Goal: Task Accomplishment & Management: Manage account settings

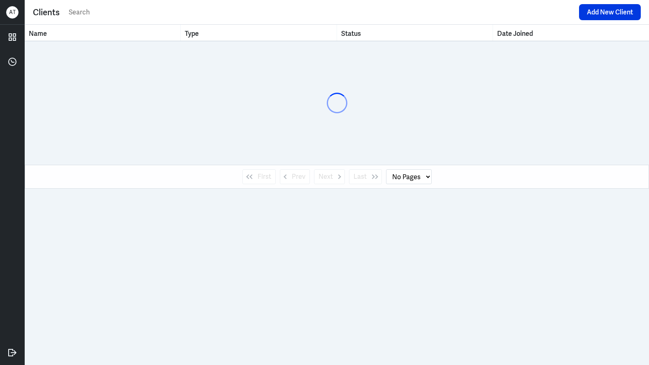
select select "1"
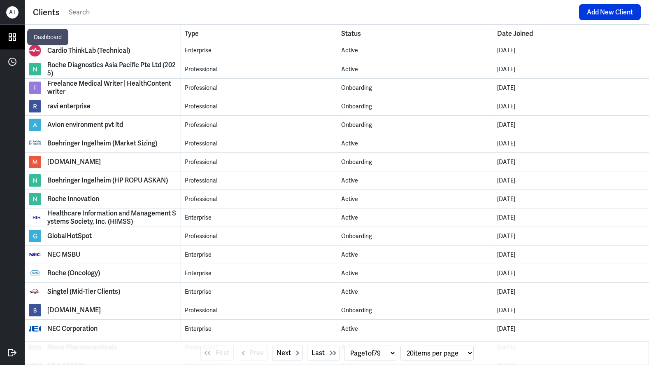
click at [13, 42] on icon at bounding box center [12, 37] width 12 height 12
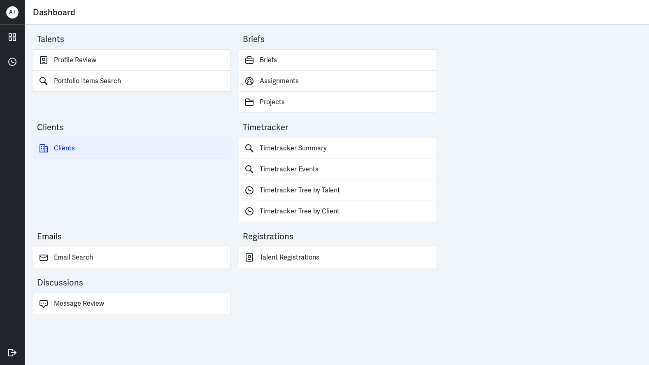
click at [69, 144] on link "Clients" at bounding box center [132, 147] width 198 height 21
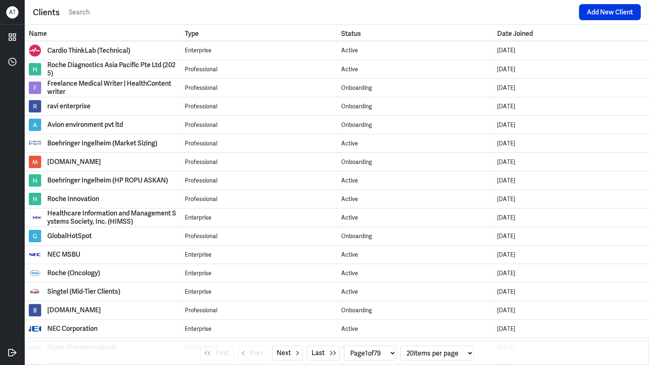
click at [194, 16] on input "text" at bounding box center [321, 12] width 507 height 12
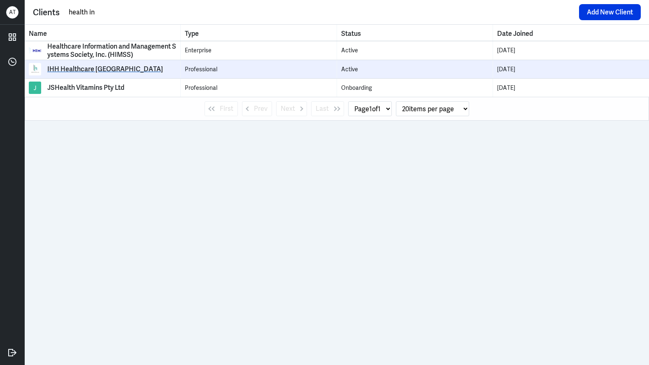
type input "health in"
click at [123, 65] on div "IHH Healthcare [GEOGRAPHIC_DATA]" at bounding box center [105, 69] width 116 height 8
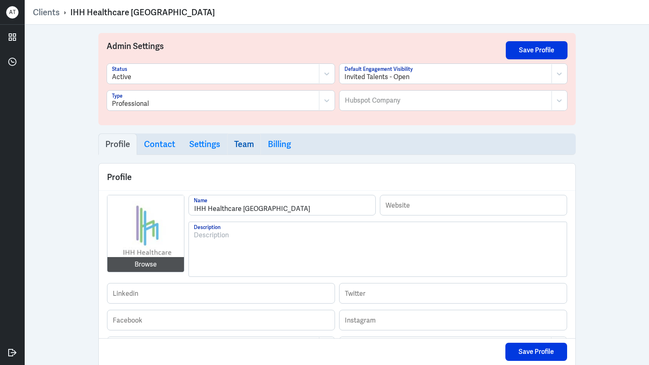
click at [234, 147] on h3 "Team" at bounding box center [244, 144] width 20 height 10
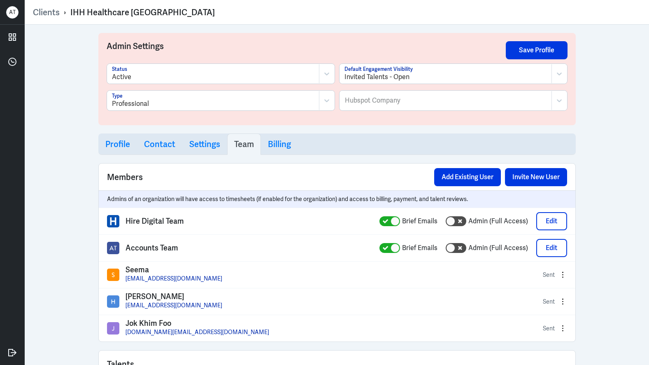
select select "1"
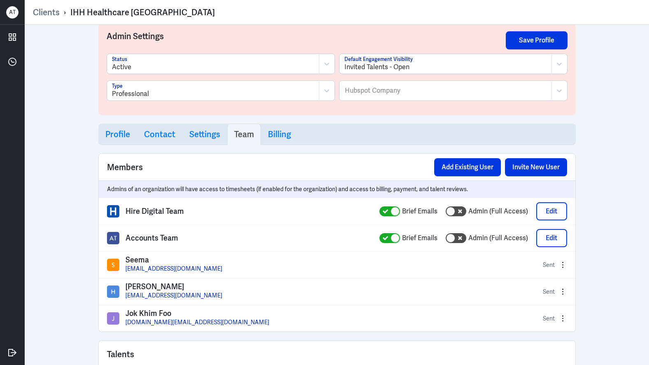
scroll to position [11, 0]
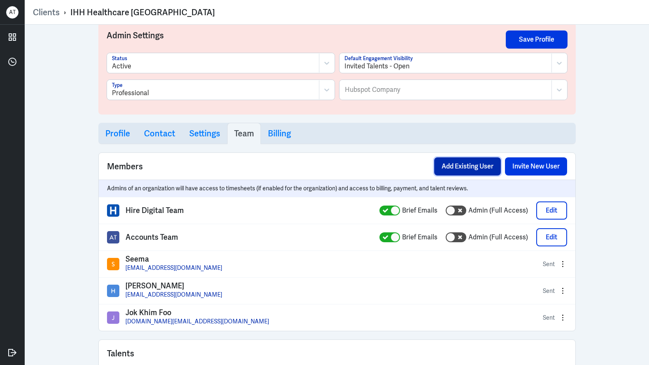
click at [463, 164] on button "Add Existing User" at bounding box center [467, 166] width 67 height 18
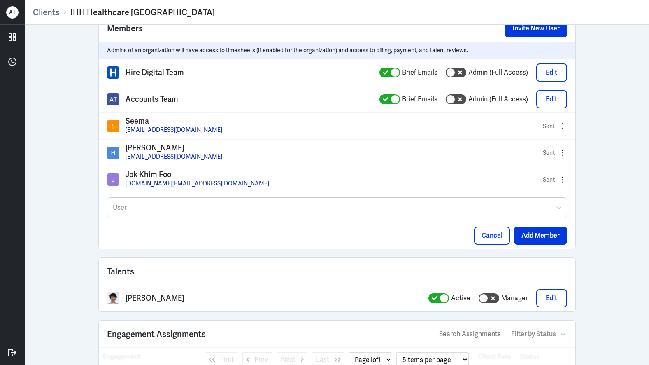
scroll to position [154, 0]
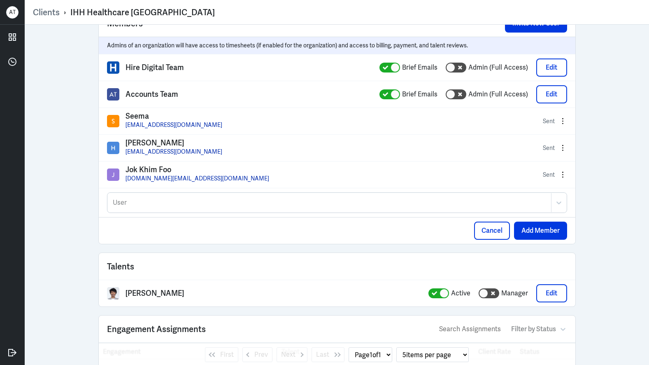
click at [228, 212] on div "User User" at bounding box center [337, 202] width 477 height 29
click at [228, 207] on div at bounding box center [329, 203] width 435 height 10
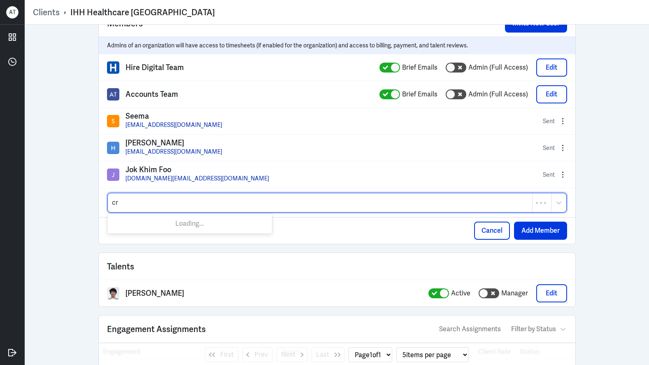
type input "cri"
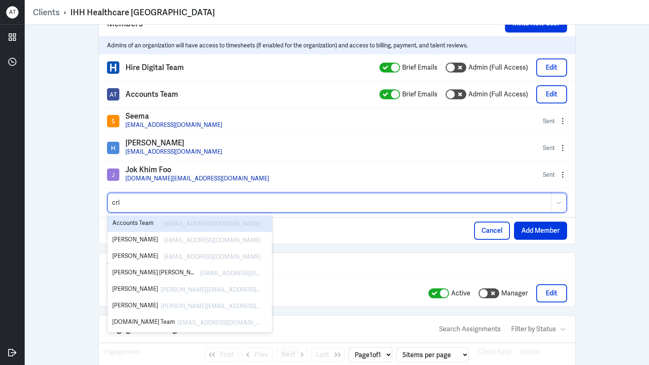
click at [238, 223] on div "[EMAIL_ADDRESS][DOMAIN_NAME]" at bounding box center [210, 224] width 101 height 10
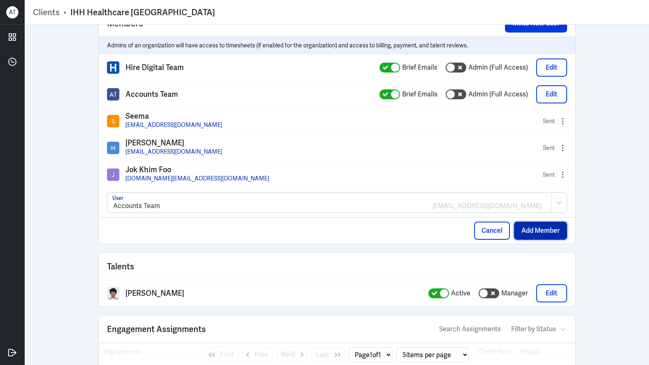
click at [545, 233] on button "Add Member" at bounding box center [540, 230] width 53 height 18
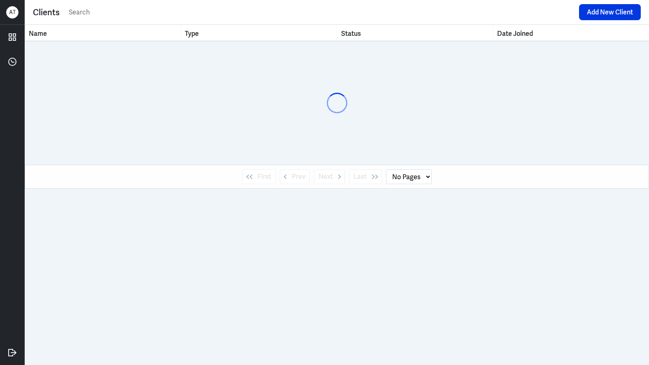
select select "1"
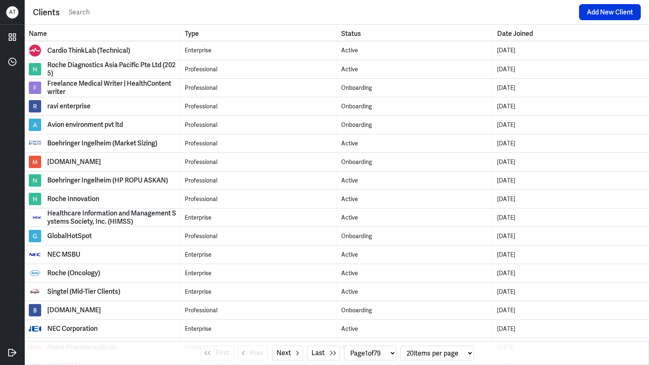
click at [105, 12] on input "text" at bounding box center [321, 12] width 507 height 12
type input "ihh"
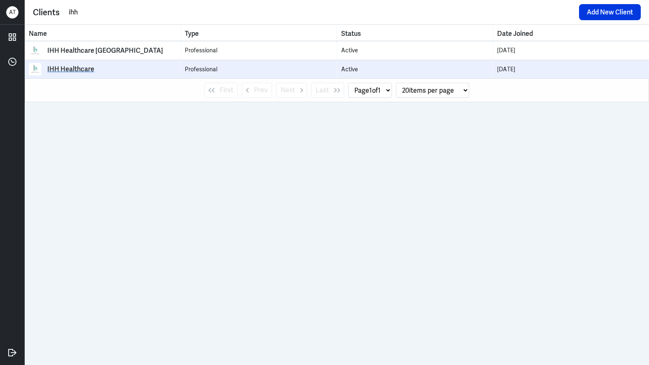
click at [54, 72] on div "IHH Healthcare" at bounding box center [70, 69] width 47 height 8
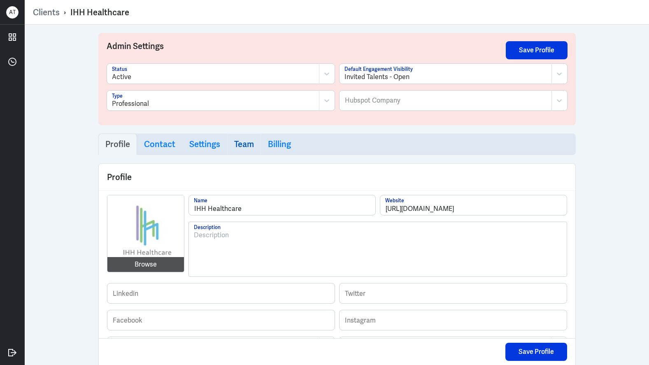
click at [235, 154] on link "Team" at bounding box center [244, 143] width 34 height 21
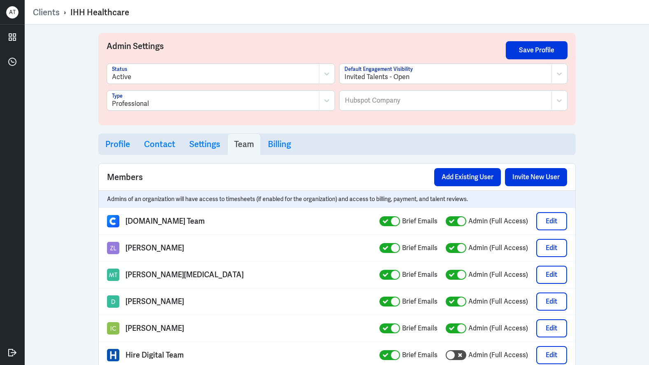
select select "1"
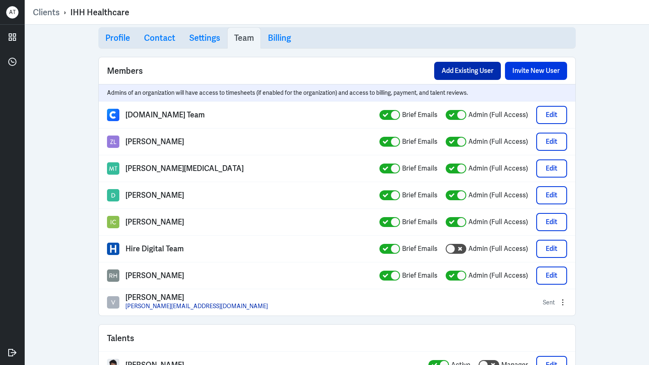
scroll to position [100, 0]
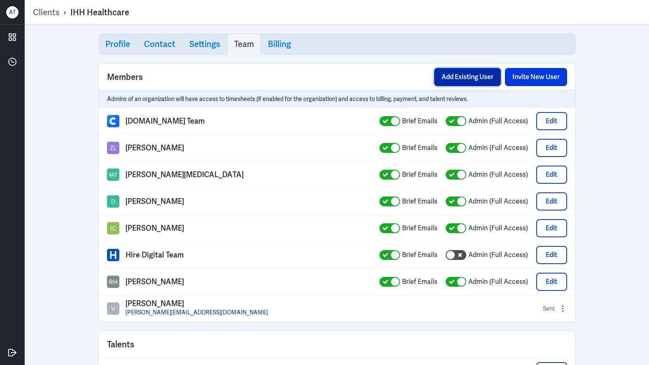
click at [474, 81] on button "Add Existing User" at bounding box center [467, 77] width 67 height 18
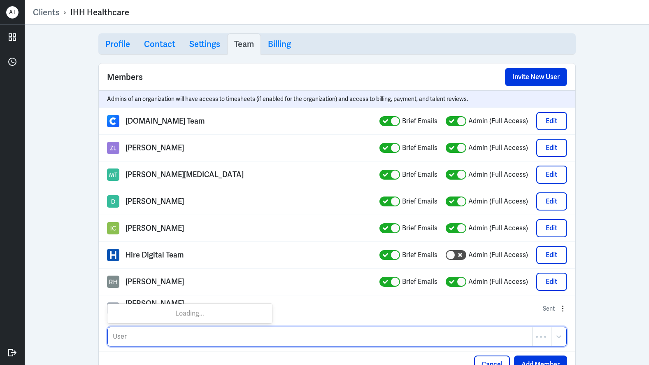
click at [244, 333] on div at bounding box center [320, 336] width 416 height 10
type input "crish"
click at [245, 312] on div "[EMAIL_ADDRESS][DOMAIN_NAME]" at bounding box center [210, 313] width 101 height 10
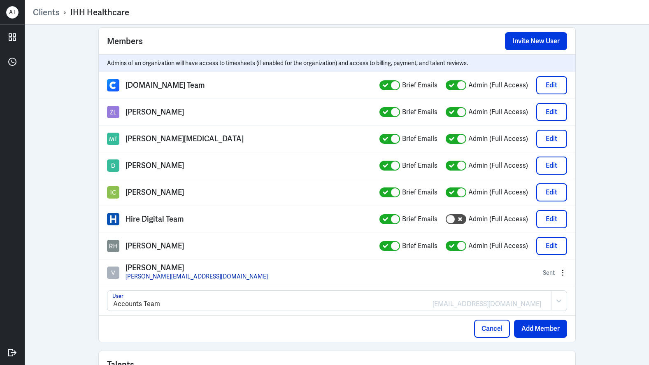
scroll to position [140, 0]
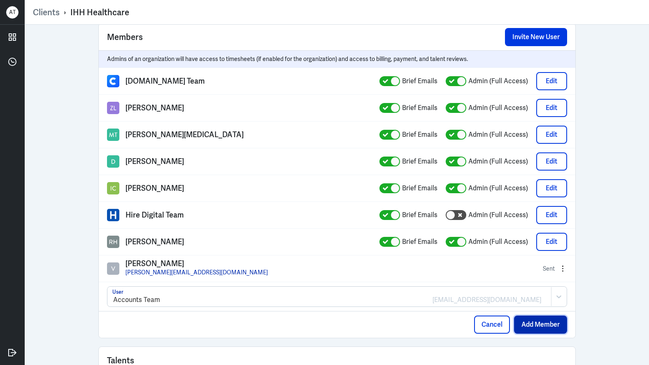
click at [554, 329] on button "Add Member" at bounding box center [540, 324] width 53 height 18
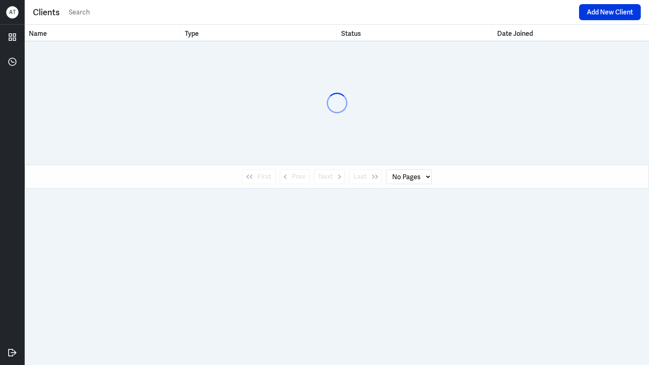
select select "1"
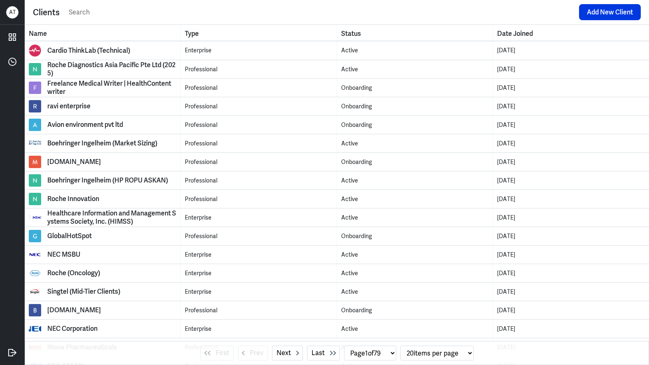
click at [134, 17] on input "text" at bounding box center [321, 12] width 507 height 12
type input "i"
type input "ihh"
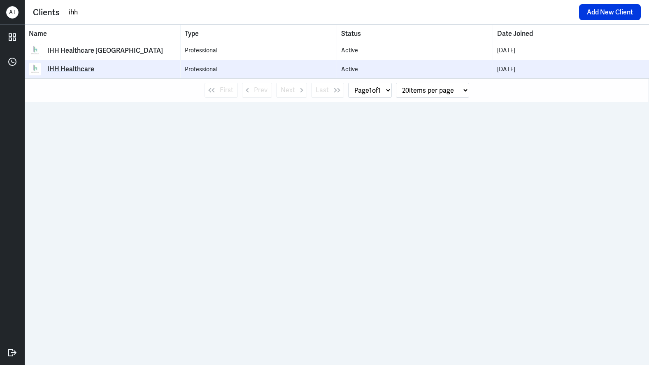
click at [102, 67] on link "IHH Healthcare" at bounding box center [102, 69] width 147 height 12
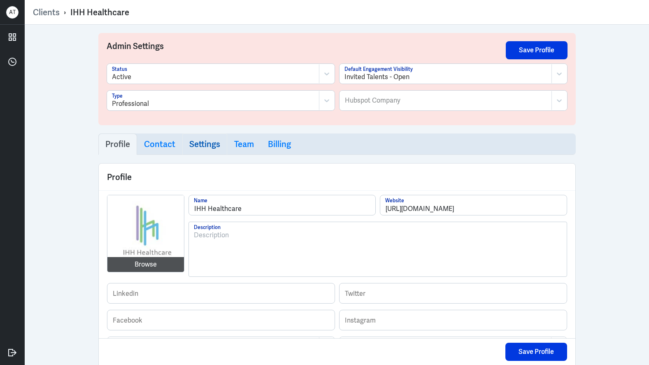
click at [208, 144] on h3 "Settings" at bounding box center [204, 144] width 31 height 10
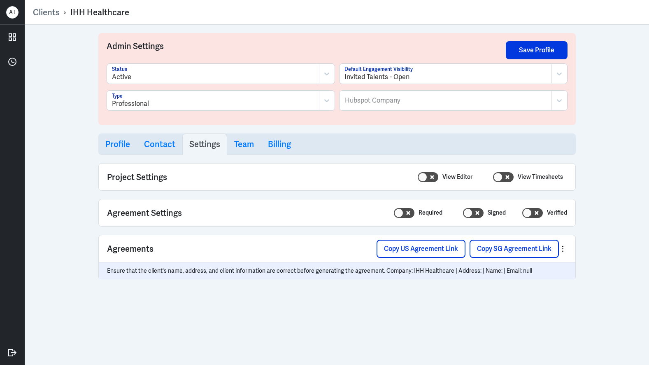
select select "20"
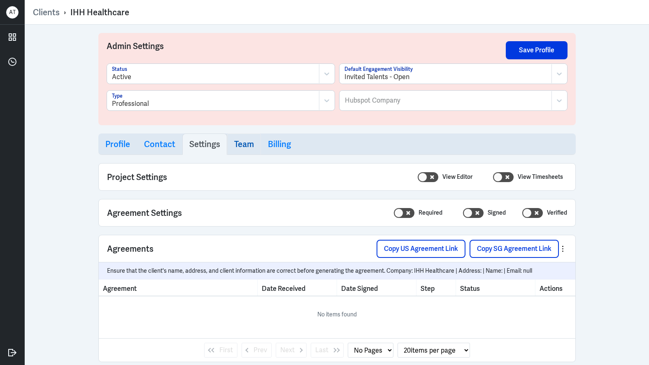
click at [234, 143] on h3 "Team" at bounding box center [244, 144] width 20 height 10
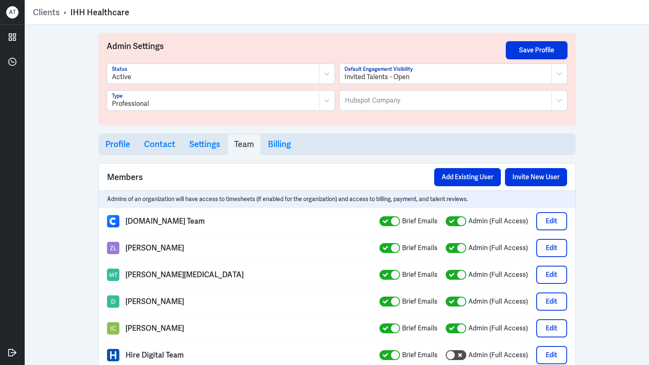
select select "1"
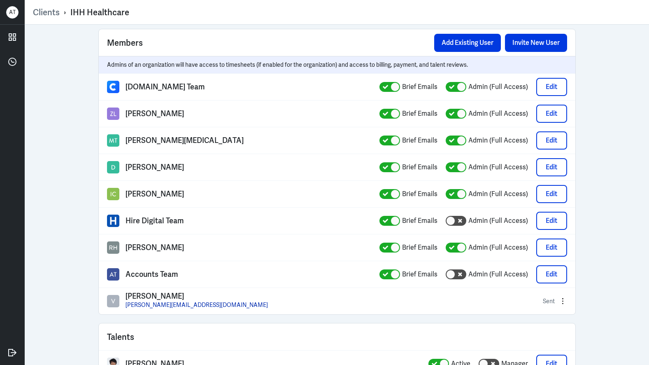
scroll to position [129, 0]
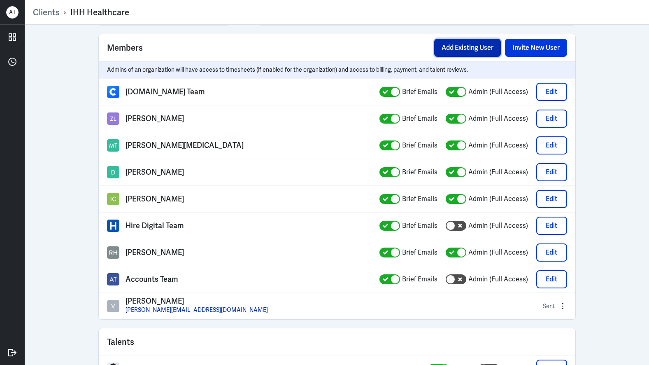
click at [480, 53] on button "Add Existing User" at bounding box center [467, 48] width 67 height 18
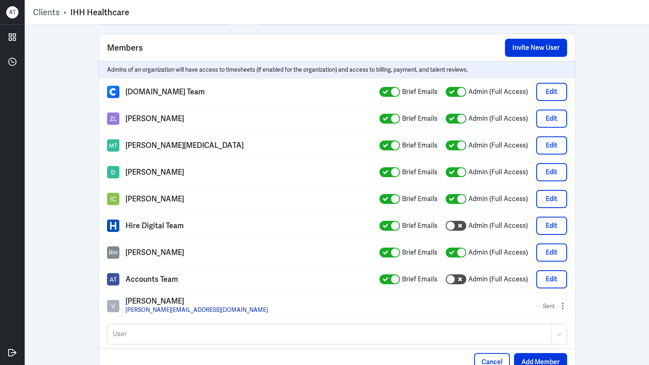
click at [229, 329] on div at bounding box center [329, 334] width 435 height 10
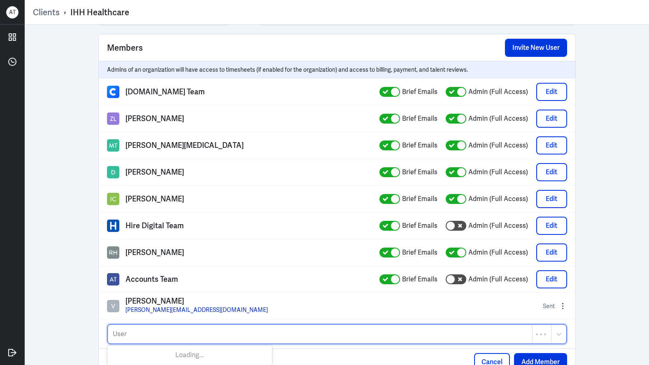
paste input "yunqi.tan@ihhhealthcare.com"
type input "yunqi.tan@ihhhealthcare.com"
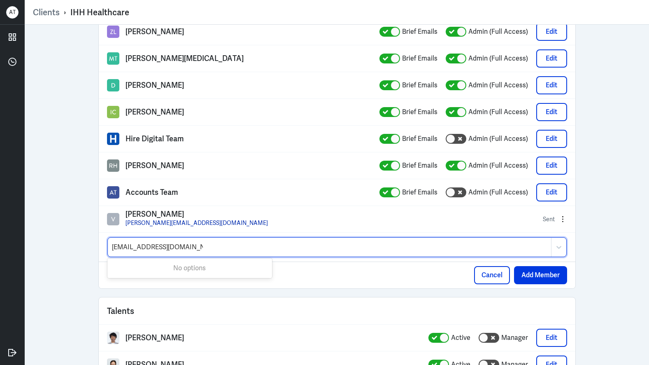
scroll to position [244, 0]
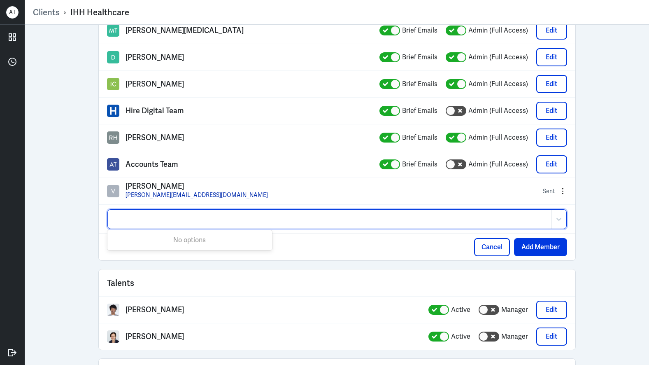
type input "\"
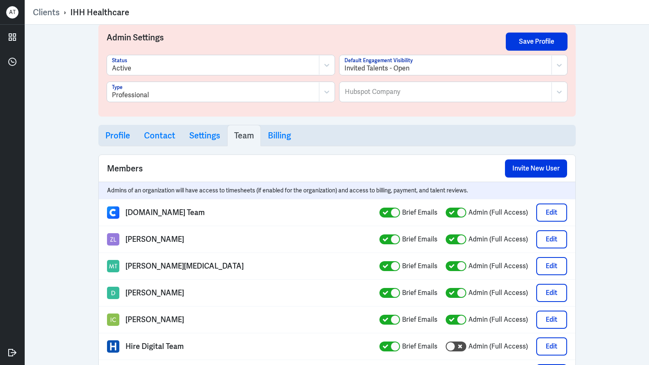
scroll to position [8, 0]
click at [523, 167] on button "Invite New User" at bounding box center [536, 169] width 62 height 18
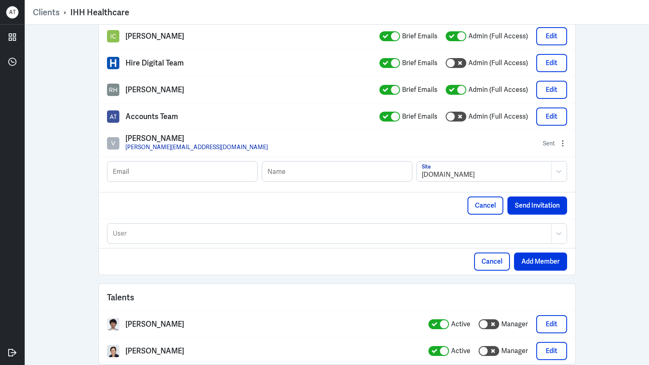
scroll to position [298, 0]
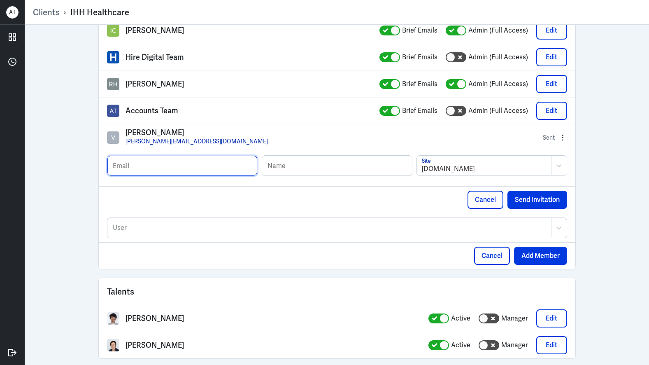
click at [200, 166] on input "text" at bounding box center [182, 166] width 150 height 20
paste input "yunqi.tan@ihhhealthcare.com"
type input "yunqi.tan@ihhhealthcare.com"
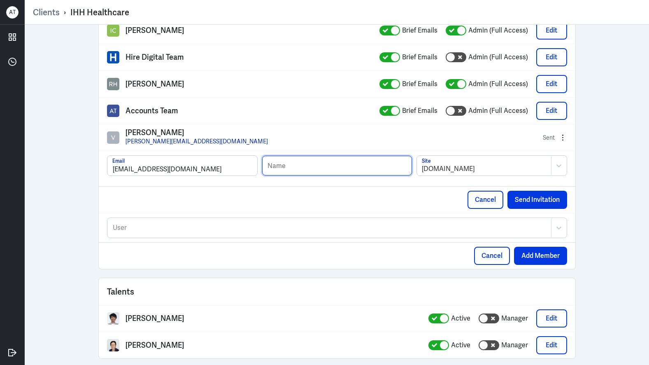
click at [291, 159] on input "text" at bounding box center [337, 166] width 150 height 20
paste input "Tan Yun Qi (Chen Yunqi)"
type input "Tan Yun Qi (Chen Yunqi)"
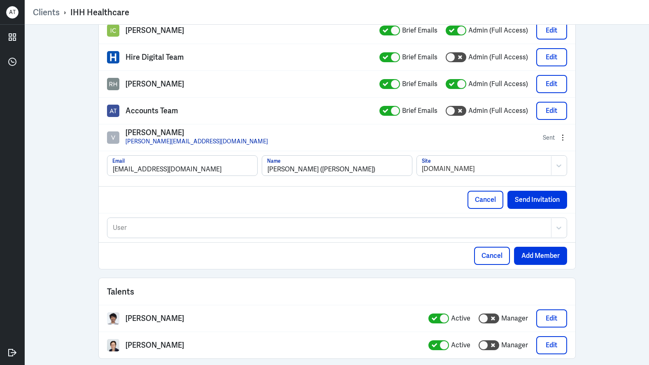
click at [440, 169] on div at bounding box center [484, 169] width 125 height 10
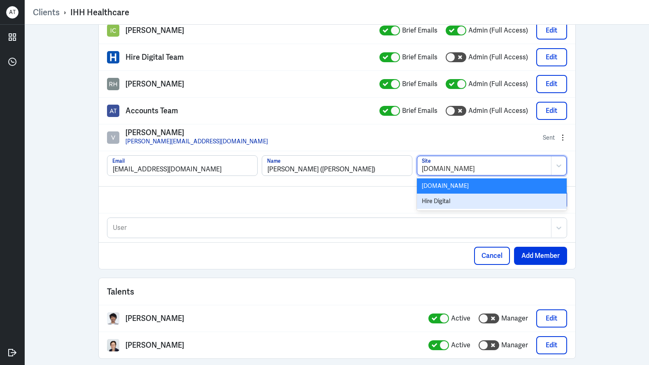
click at [447, 204] on div "Hire Digital" at bounding box center [492, 200] width 150 height 15
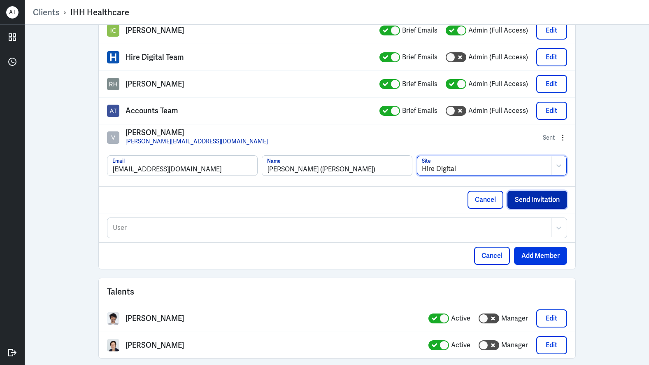
click at [518, 202] on button "Send Invitation" at bounding box center [538, 200] width 60 height 18
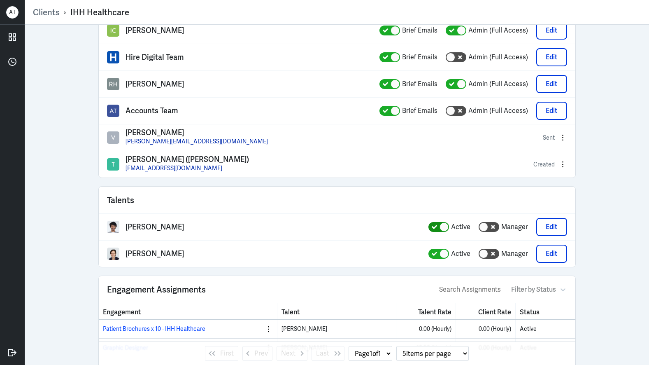
click at [440, 228] on div at bounding box center [444, 226] width 9 height 9
checkbox input "false"
click at [444, 255] on div at bounding box center [444, 253] width 9 height 9
checkbox input "false"
